Goal: Find specific page/section: Find specific page/section

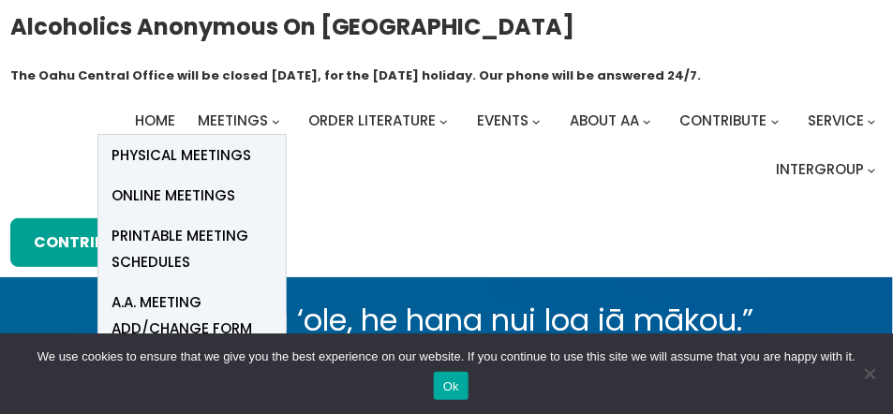
click at [200, 195] on span "Online Meetings" at bounding box center [175, 196] width 124 height 26
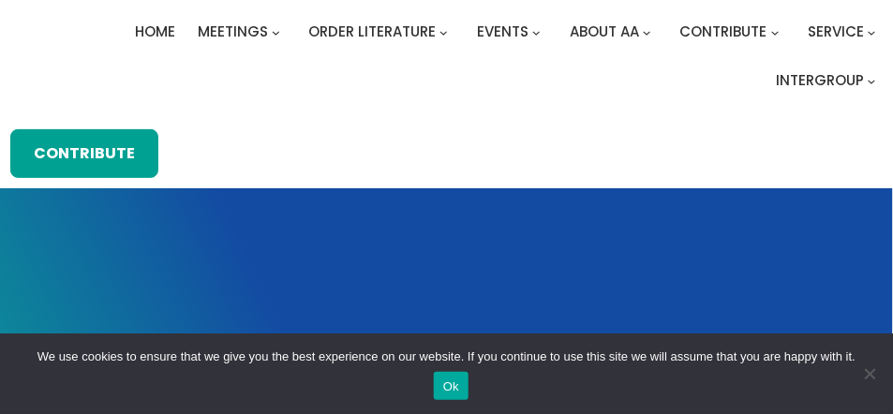
scroll to position [91, 0]
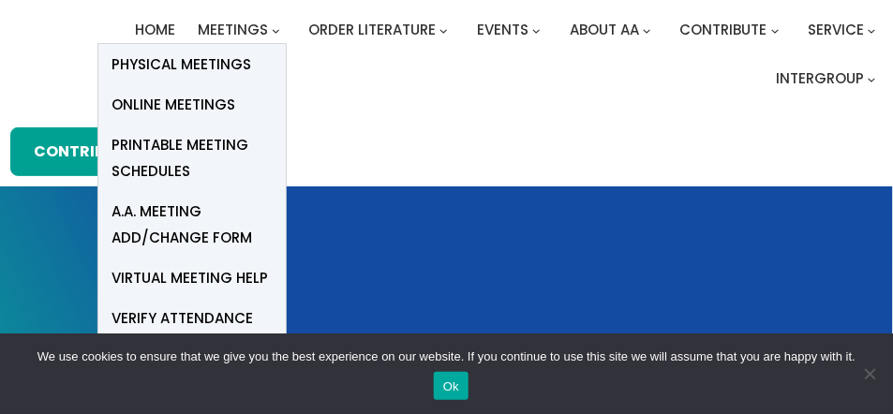
click at [188, 100] on span "Online Meetings" at bounding box center [175, 105] width 124 height 26
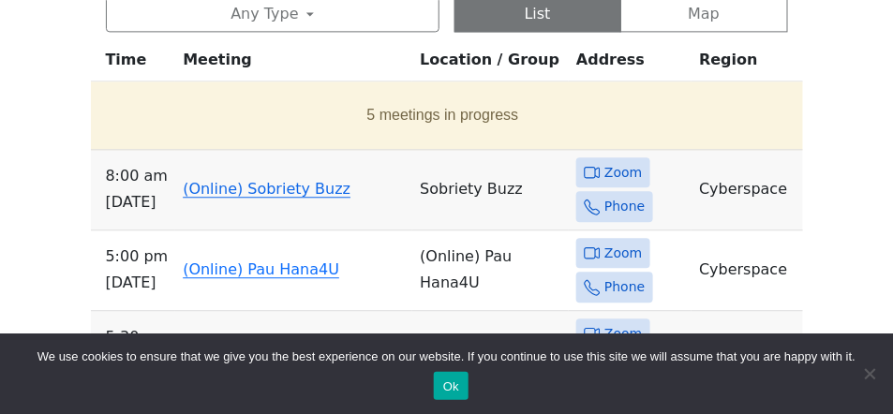
scroll to position [942, 0]
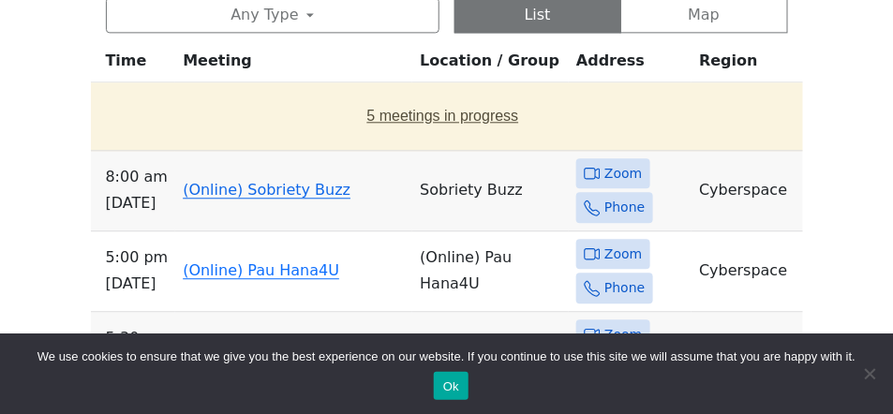
click at [417, 117] on button "5 meetings in progress" at bounding box center [443, 116] width 690 height 53
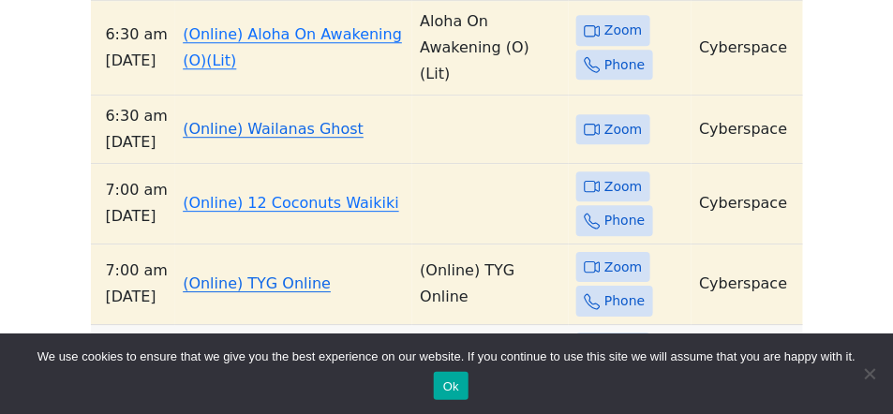
scroll to position [1123, 0]
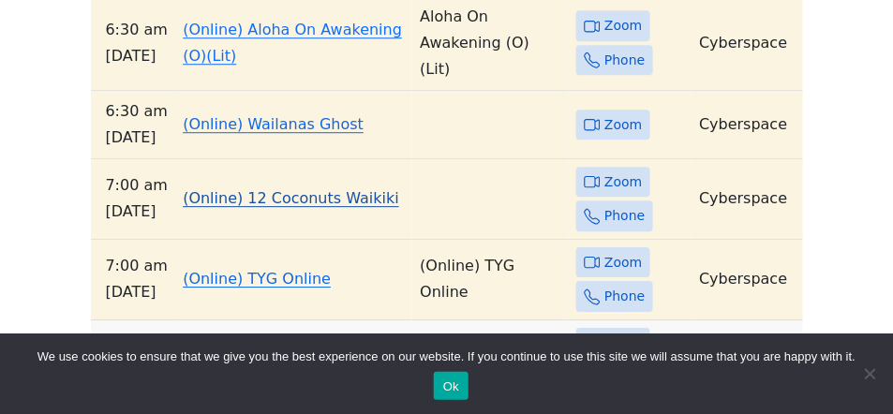
click at [283, 189] on link "(Online) 12 Coconuts Waikiki" at bounding box center [291, 198] width 217 height 18
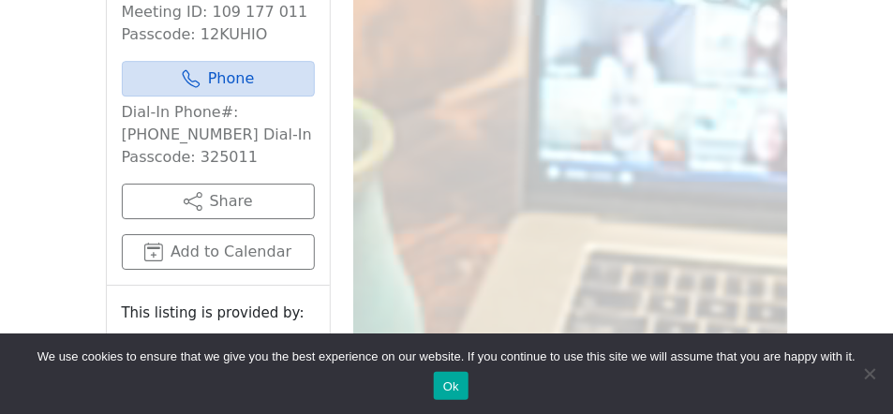
scroll to position [1228, 0]
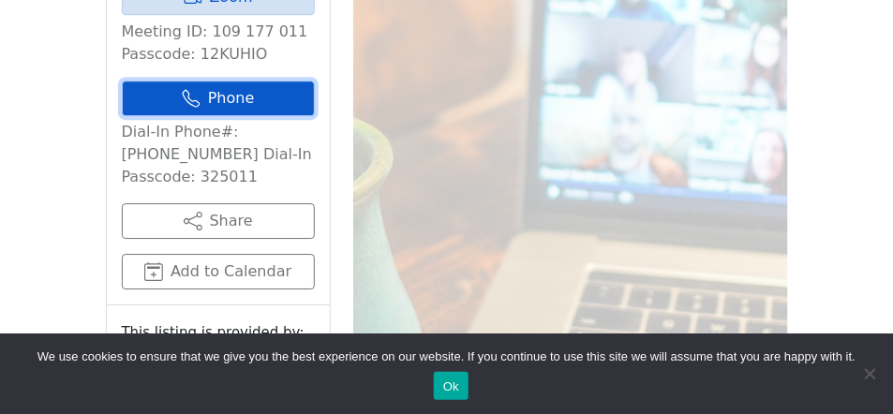
click at [210, 81] on link "Phone" at bounding box center [218, 99] width 193 height 36
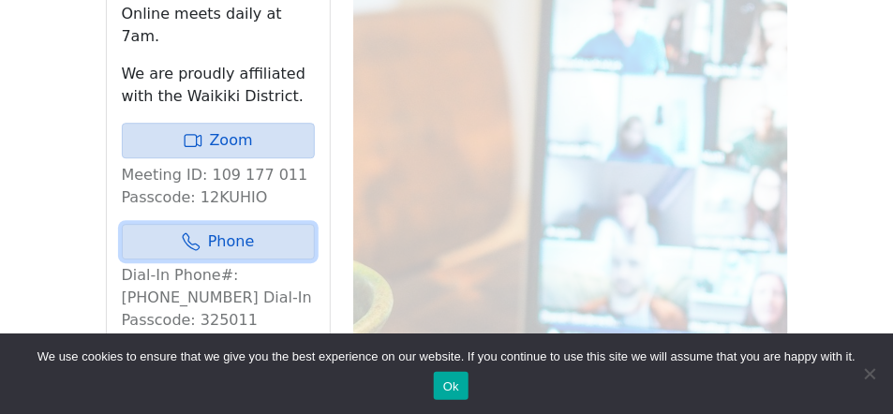
scroll to position [1082, 0]
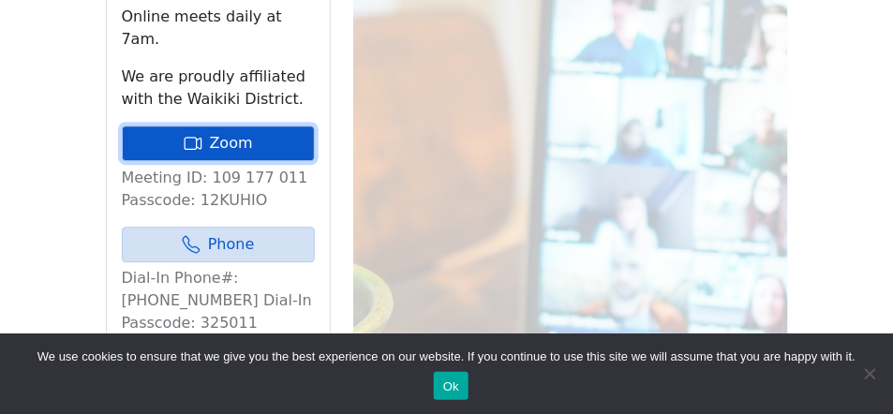
click at [218, 126] on link "Zoom" at bounding box center [218, 144] width 193 height 36
